Goal: Transaction & Acquisition: Purchase product/service

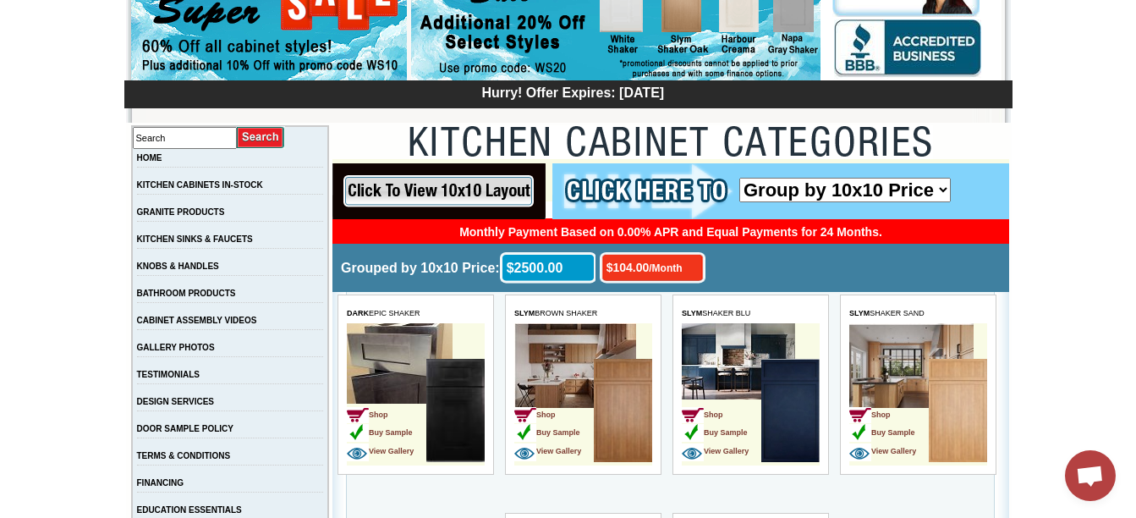
scroll to position [216, 0]
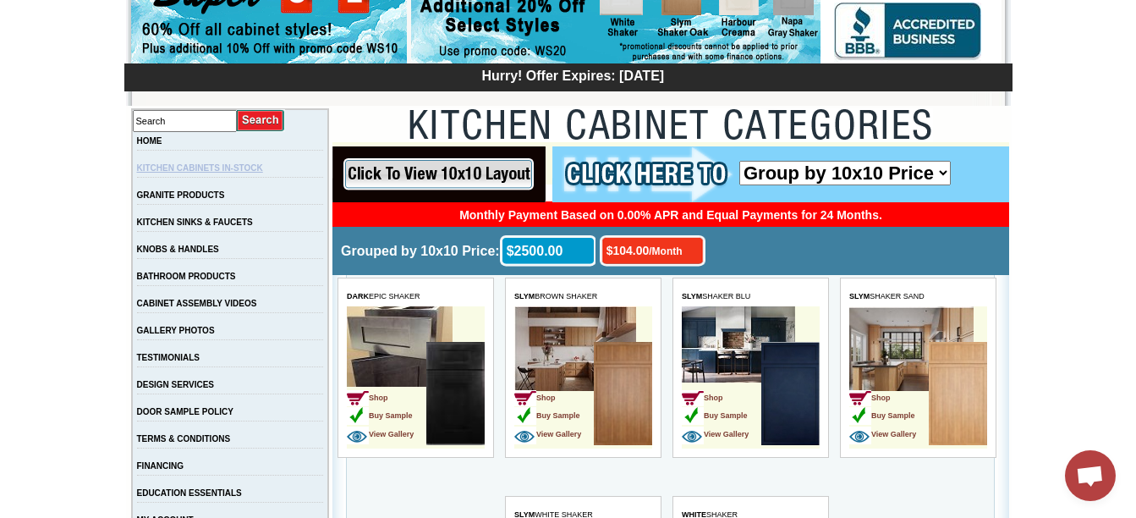
click at [214, 173] on link "KITCHEN CABINETS IN-STOCK" at bounding box center [200, 167] width 126 height 9
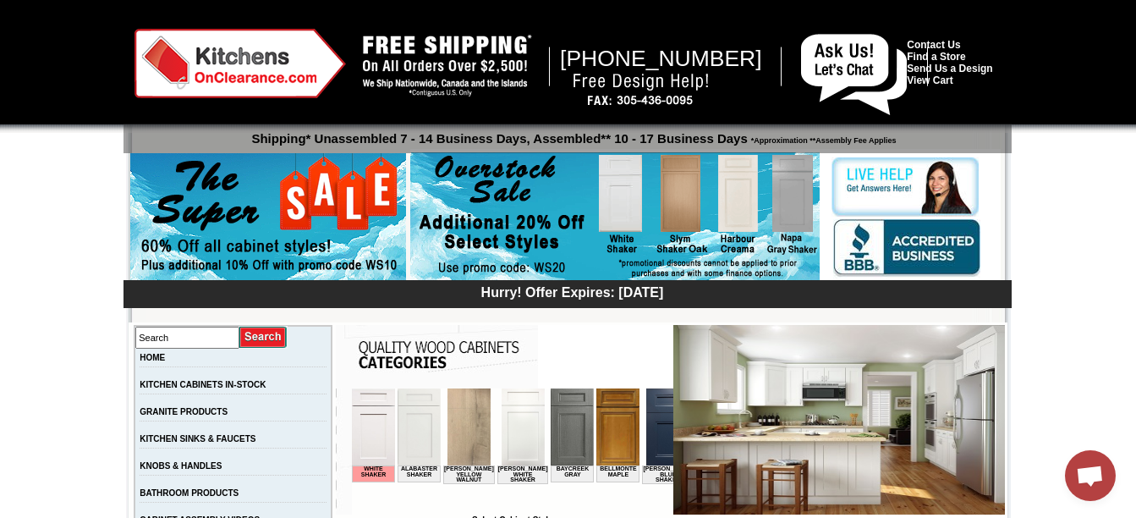
click at [1095, 474] on span "Open chat" at bounding box center [1090, 477] width 28 height 24
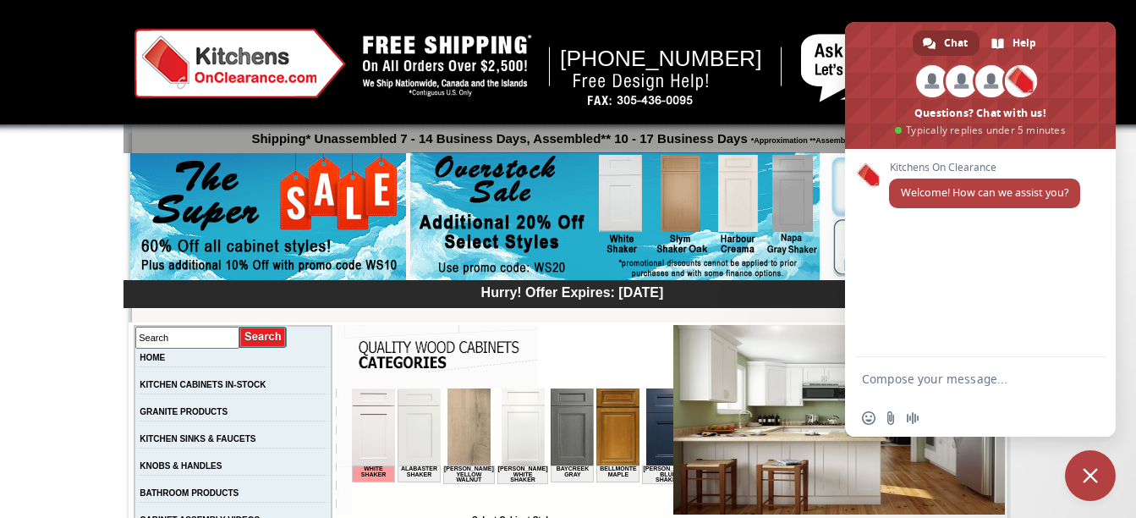
click at [1095, 474] on span "Close chat" at bounding box center [1089, 475] width 15 height 15
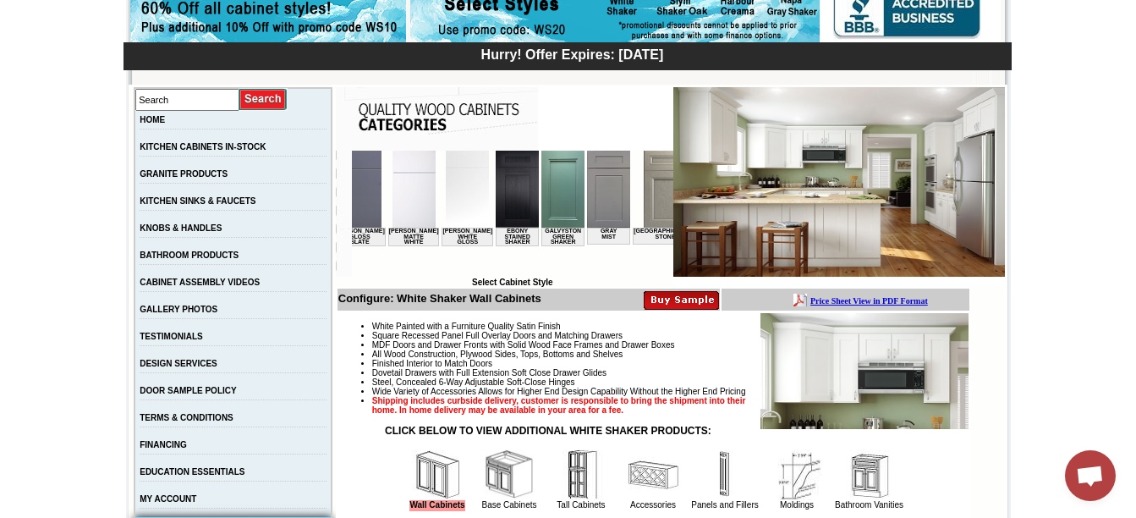
scroll to position [0, 947]
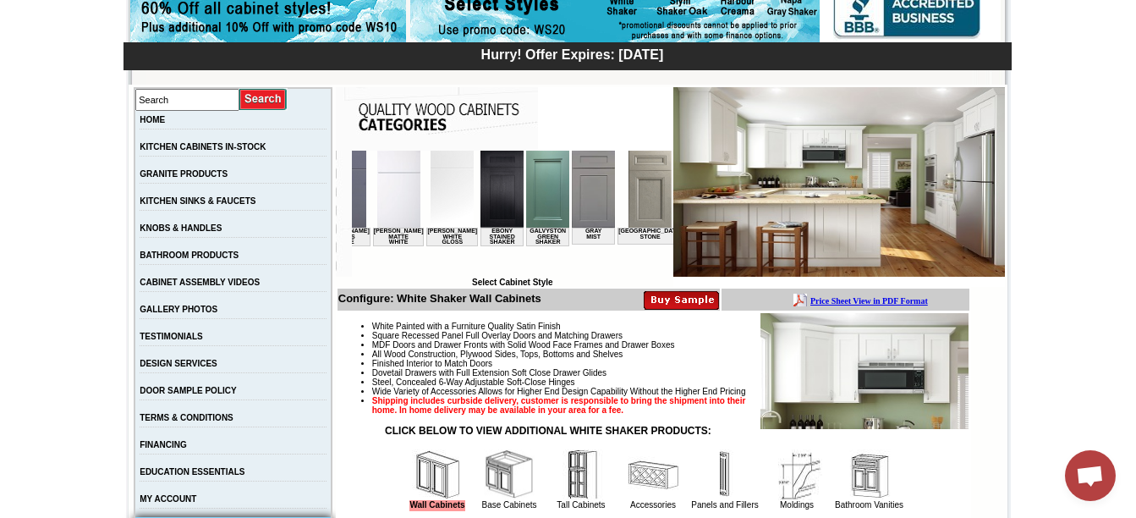
click at [571, 201] on img at bounding box center [592, 189] width 43 height 77
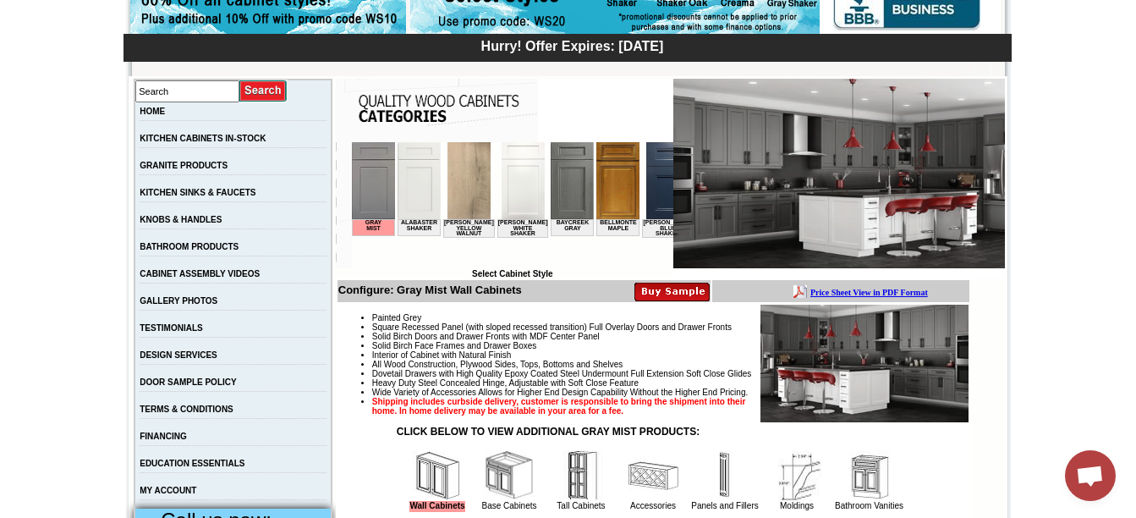
scroll to position [249, 0]
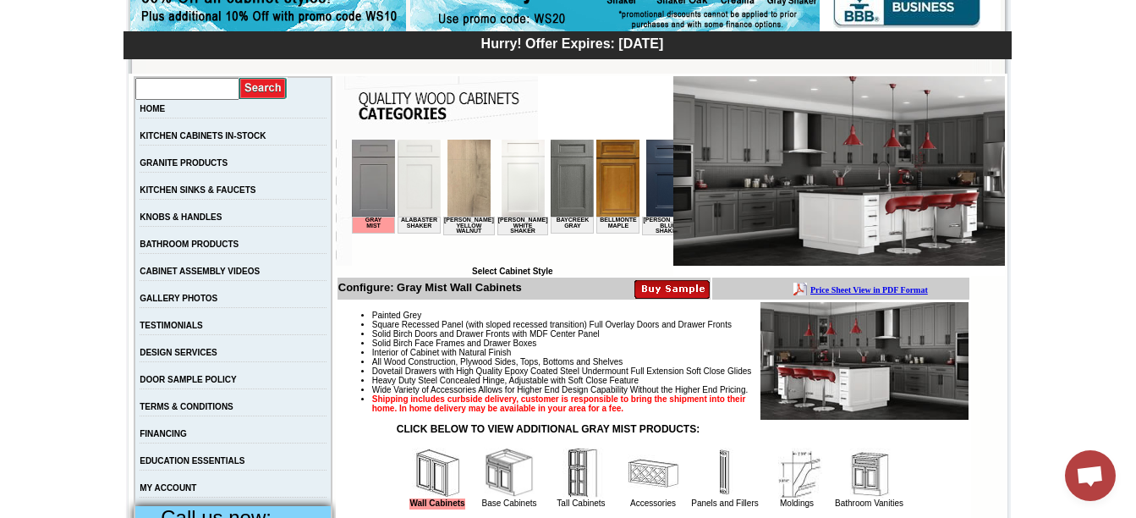
click at [219, 88] on input "text" at bounding box center [187, 89] width 104 height 22
type input "sink"
click at [239, 77] on input "image" at bounding box center [263, 88] width 48 height 23
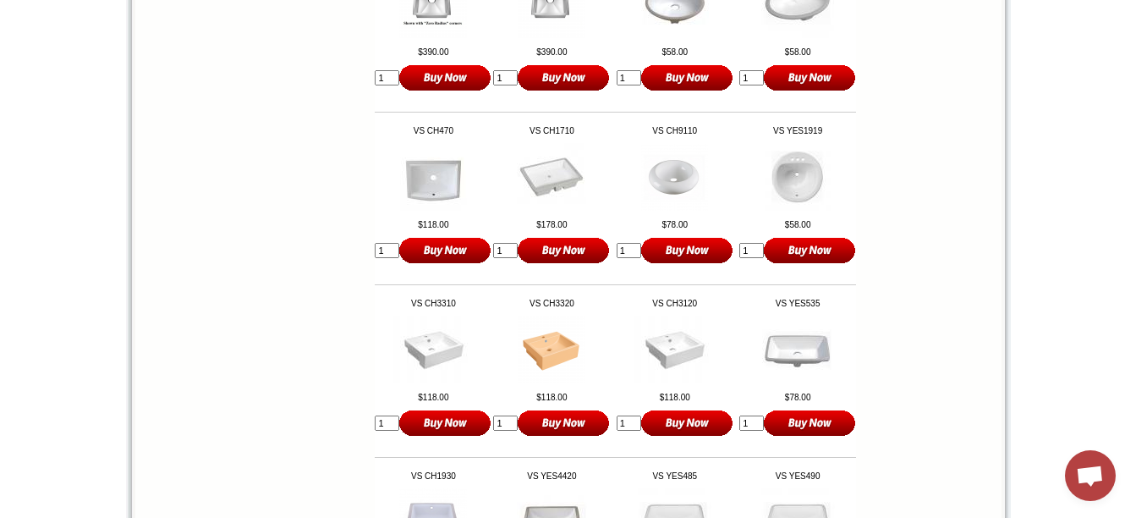
scroll to position [2836, 0]
